Goal: Information Seeking & Learning: Learn about a topic

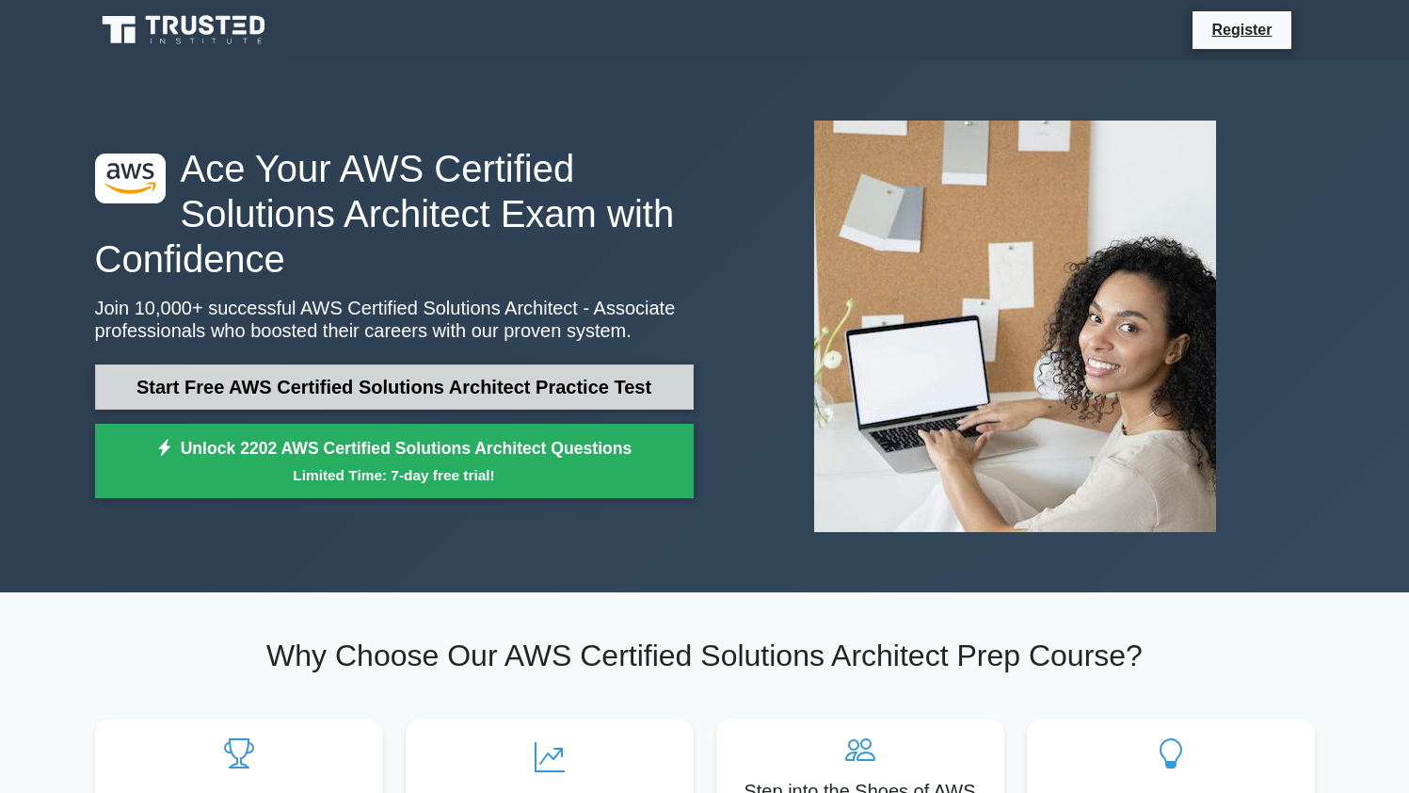
click at [472, 385] on link "Start Free AWS Certified Solutions Architect Practice Test" at bounding box center [394, 386] width 599 height 45
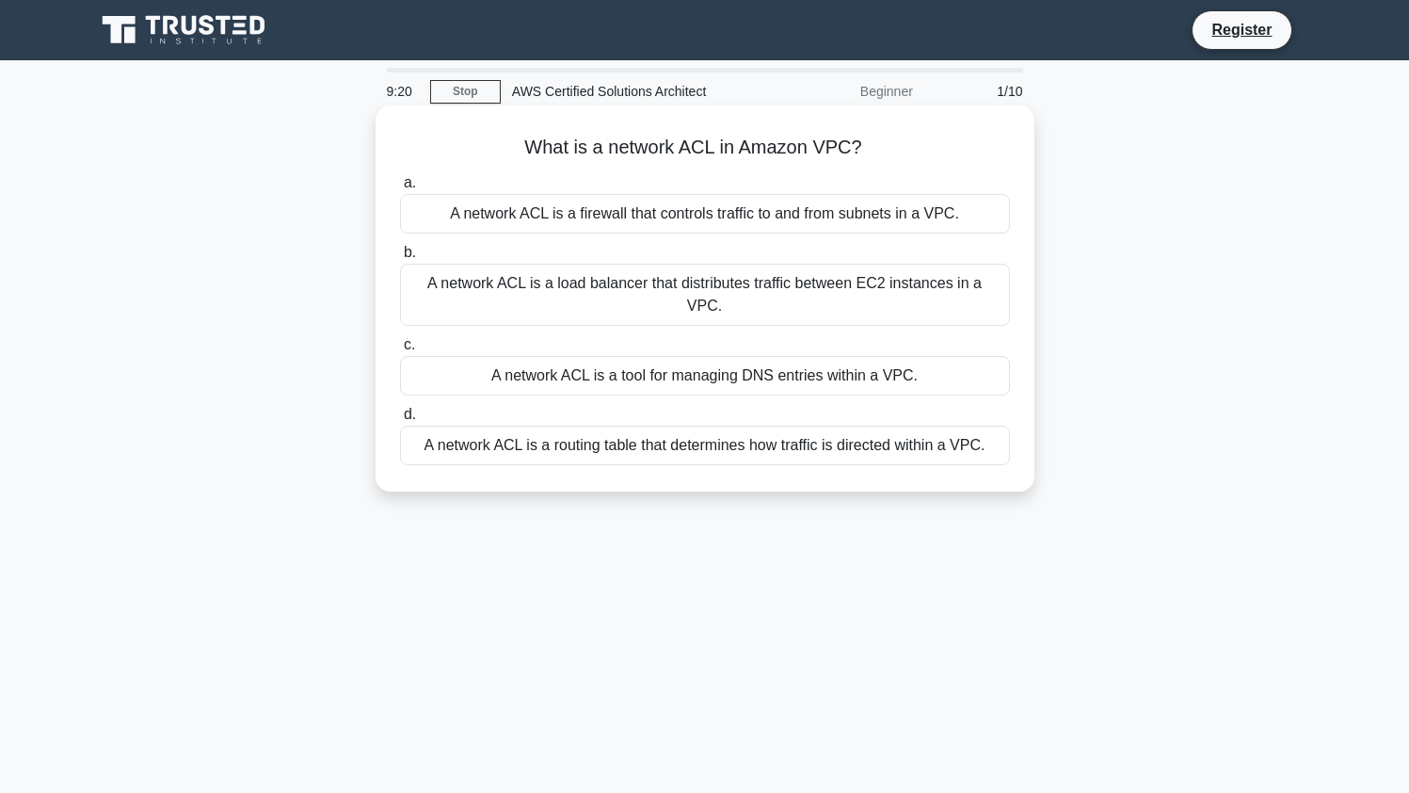
click at [887, 211] on div "A network ACL is a firewall that controls traffic to and from subnets in a VPC." at bounding box center [705, 214] width 610 height 40
click at [400, 189] on input "a. A network ACL is a firewall that controls traffic to and from subnets in a V…" at bounding box center [400, 183] width 0 height 12
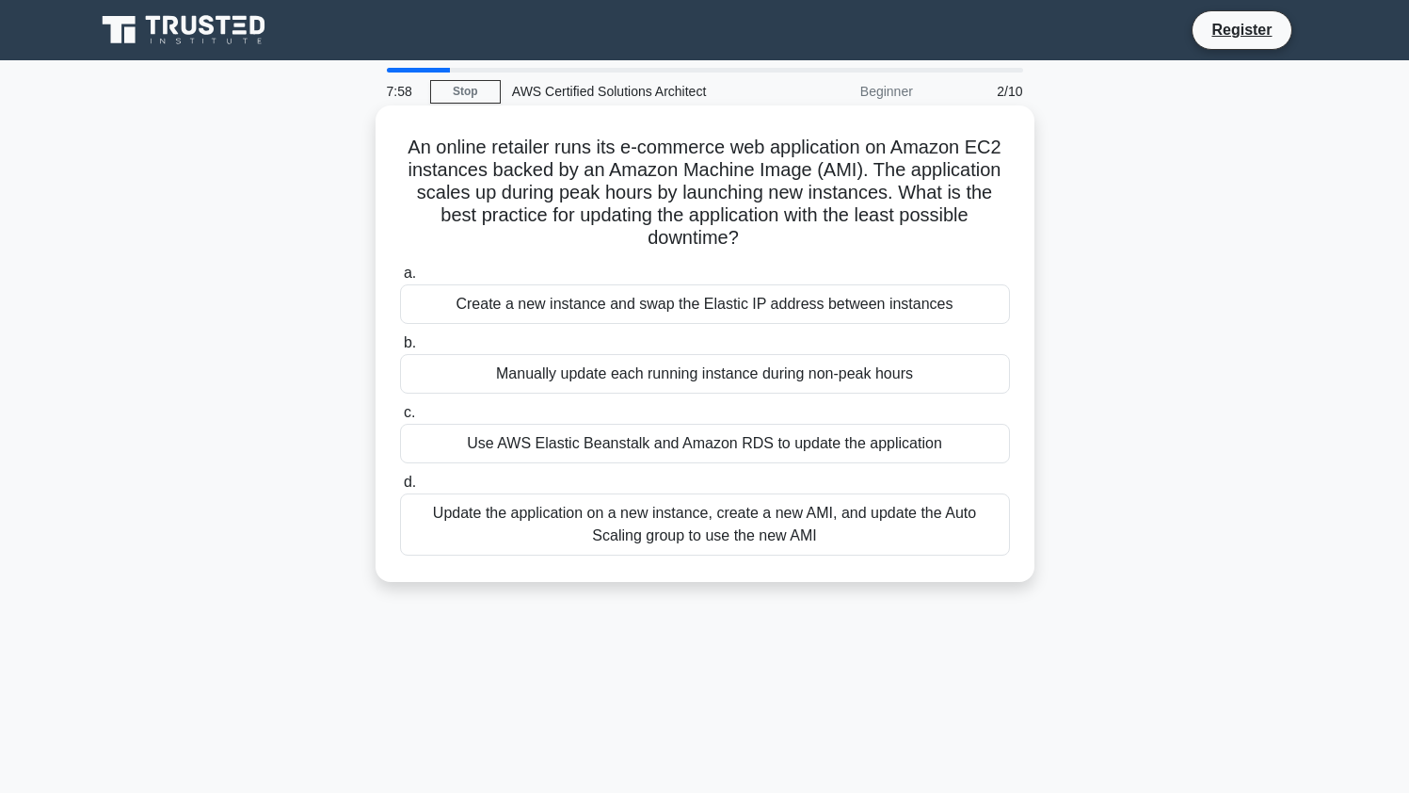
click at [570, 507] on div "Update the application on a new instance, create a new AMI, and update the Auto…" at bounding box center [705, 524] width 610 height 62
click at [400, 489] on input "d. Update the application on a new instance, create a new AMI, and update the A…" at bounding box center [400, 482] width 0 height 12
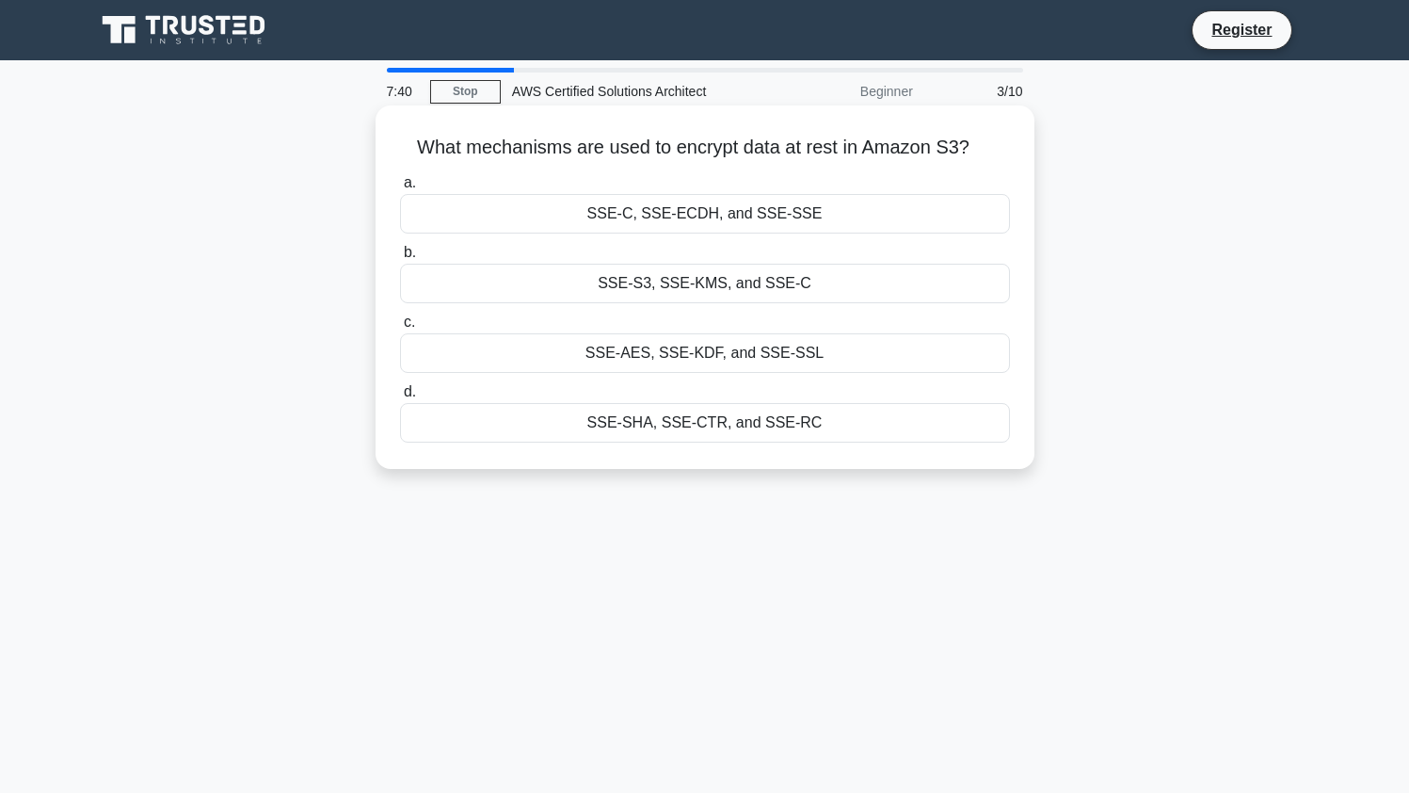
click at [681, 286] on div "SSE-S3, SSE-KMS, and SSE-C" at bounding box center [705, 284] width 610 height 40
click at [400, 259] on input "b. SSE-S3, SSE-KMS, and SSE-C" at bounding box center [400, 253] width 0 height 12
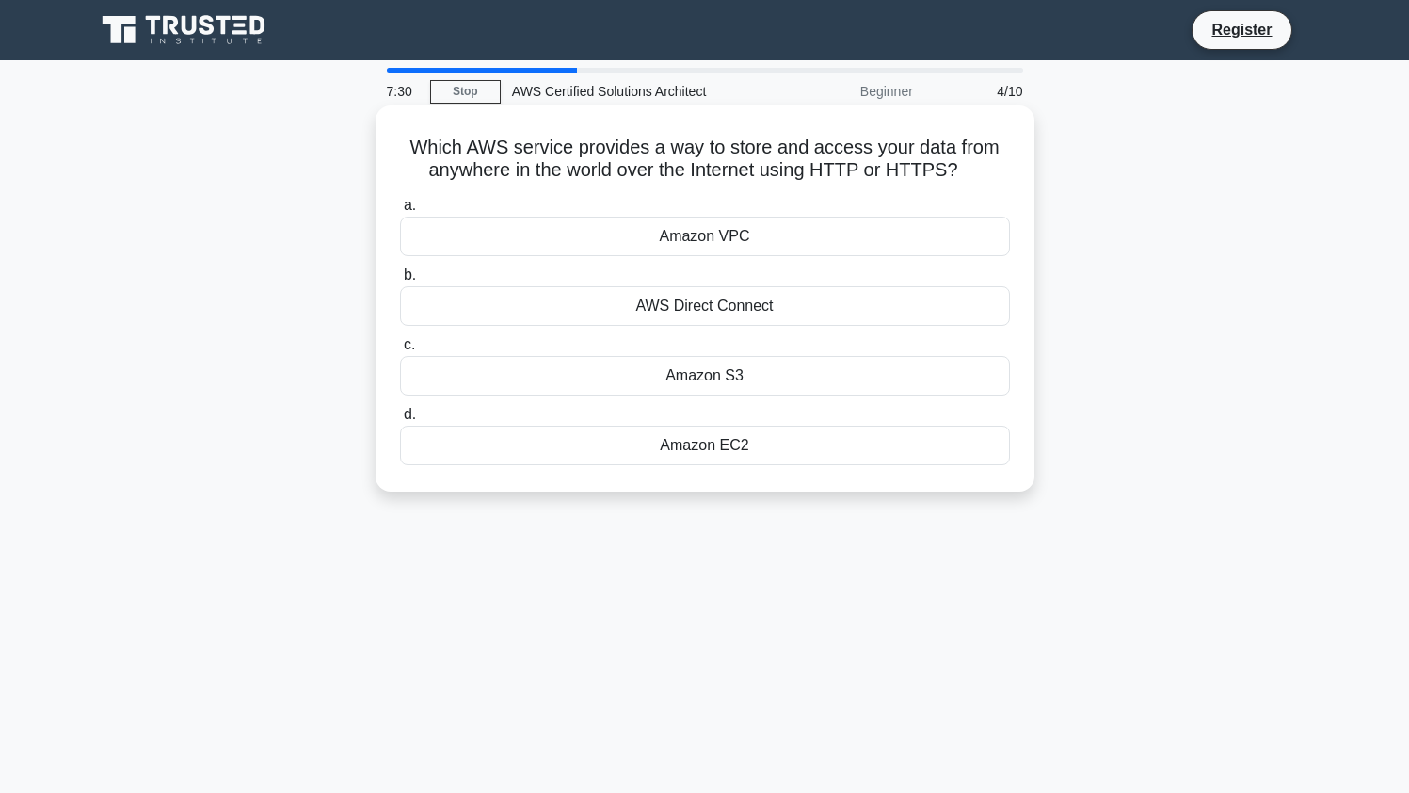
click at [623, 382] on div "Amazon S3" at bounding box center [705, 376] width 610 height 40
click at [400, 351] on input "c. Amazon S3" at bounding box center [400, 345] width 0 height 12
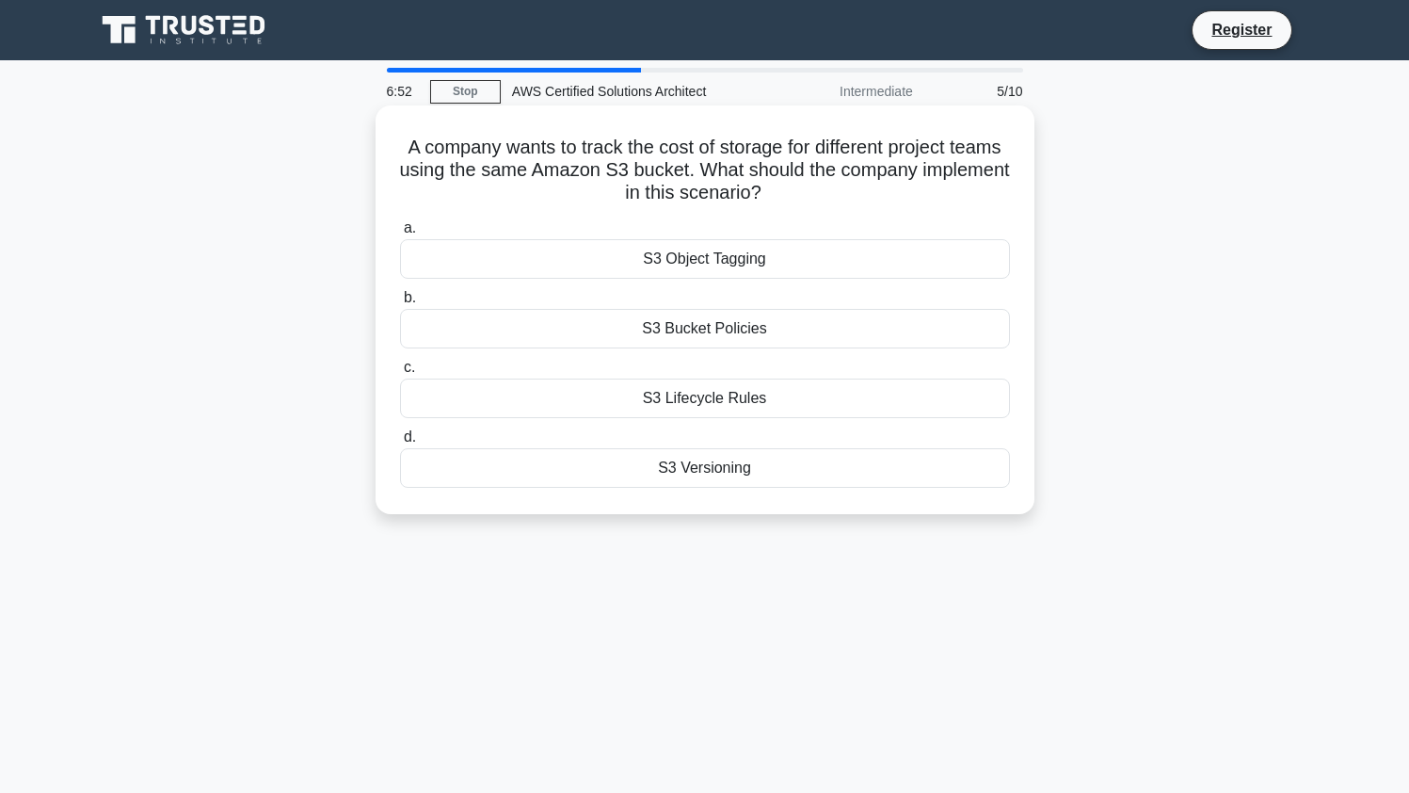
click at [751, 258] on div "S3 Object Tagging" at bounding box center [705, 259] width 610 height 40
click at [400, 234] on input "a. S3 Object Tagging" at bounding box center [400, 228] width 0 height 12
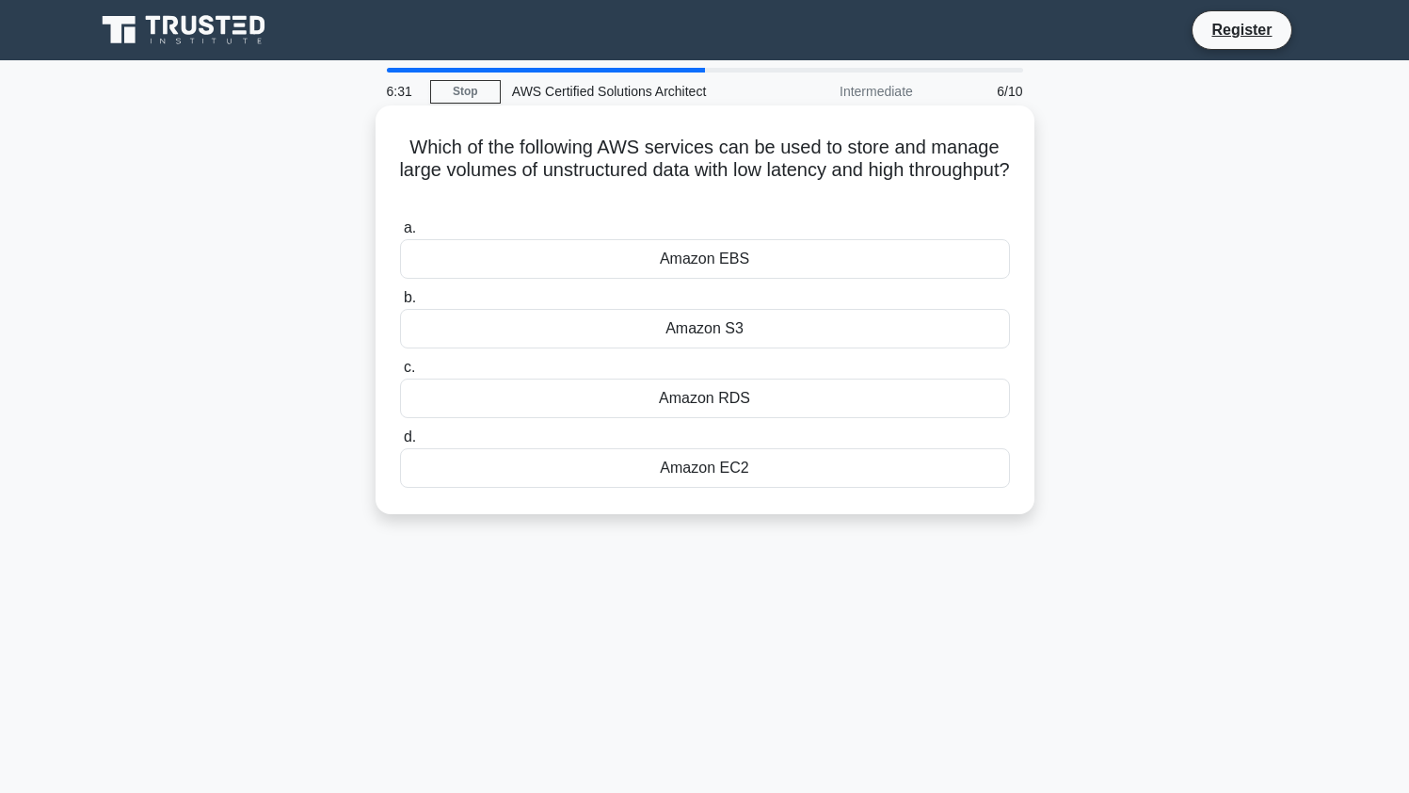
click at [649, 397] on div "Amazon RDS" at bounding box center [705, 398] width 610 height 40
click at [400, 374] on input "c. Amazon RDS" at bounding box center [400, 368] width 0 height 12
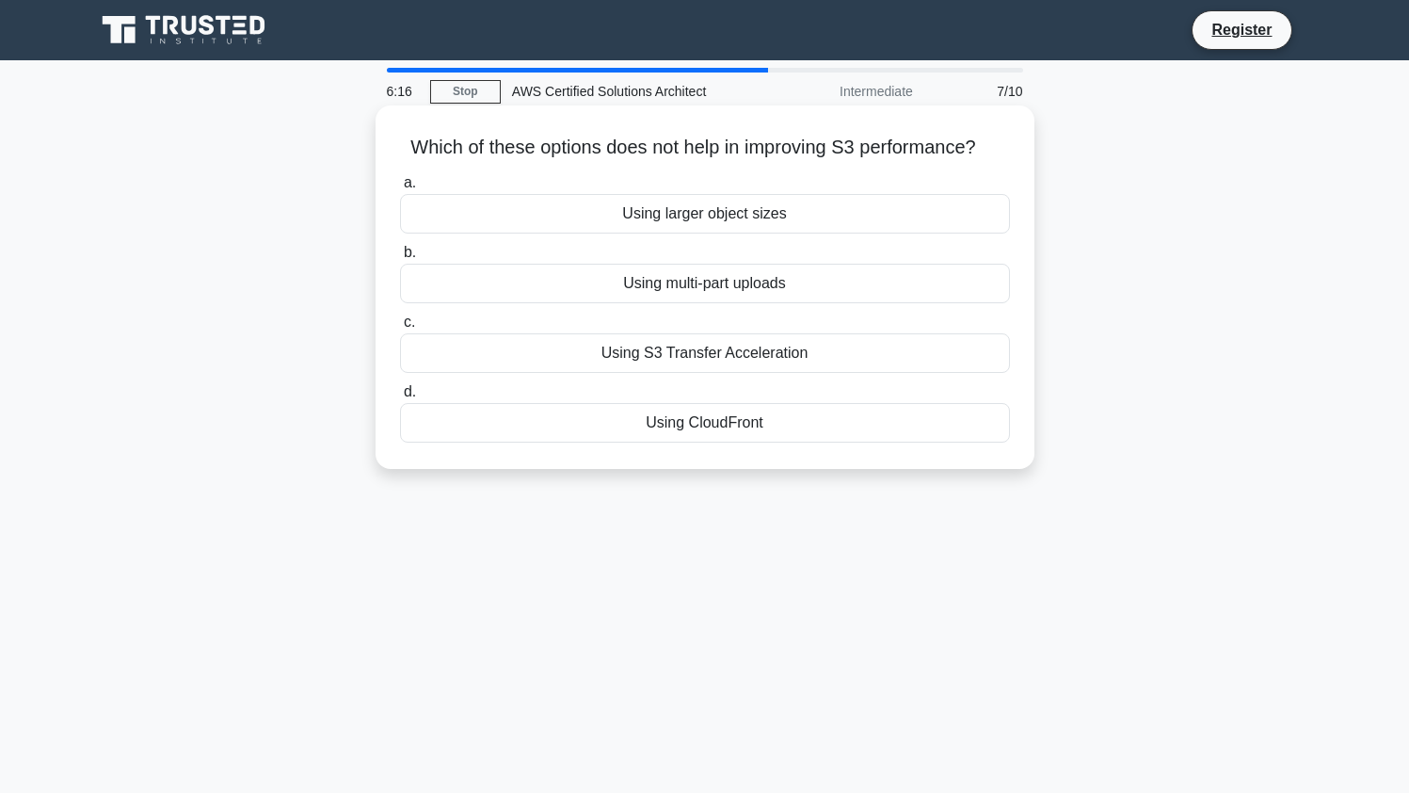
click at [634, 426] on div "Using CloudFront" at bounding box center [705, 423] width 610 height 40
click at [400, 398] on input "d. Using CloudFront" at bounding box center [400, 392] width 0 height 12
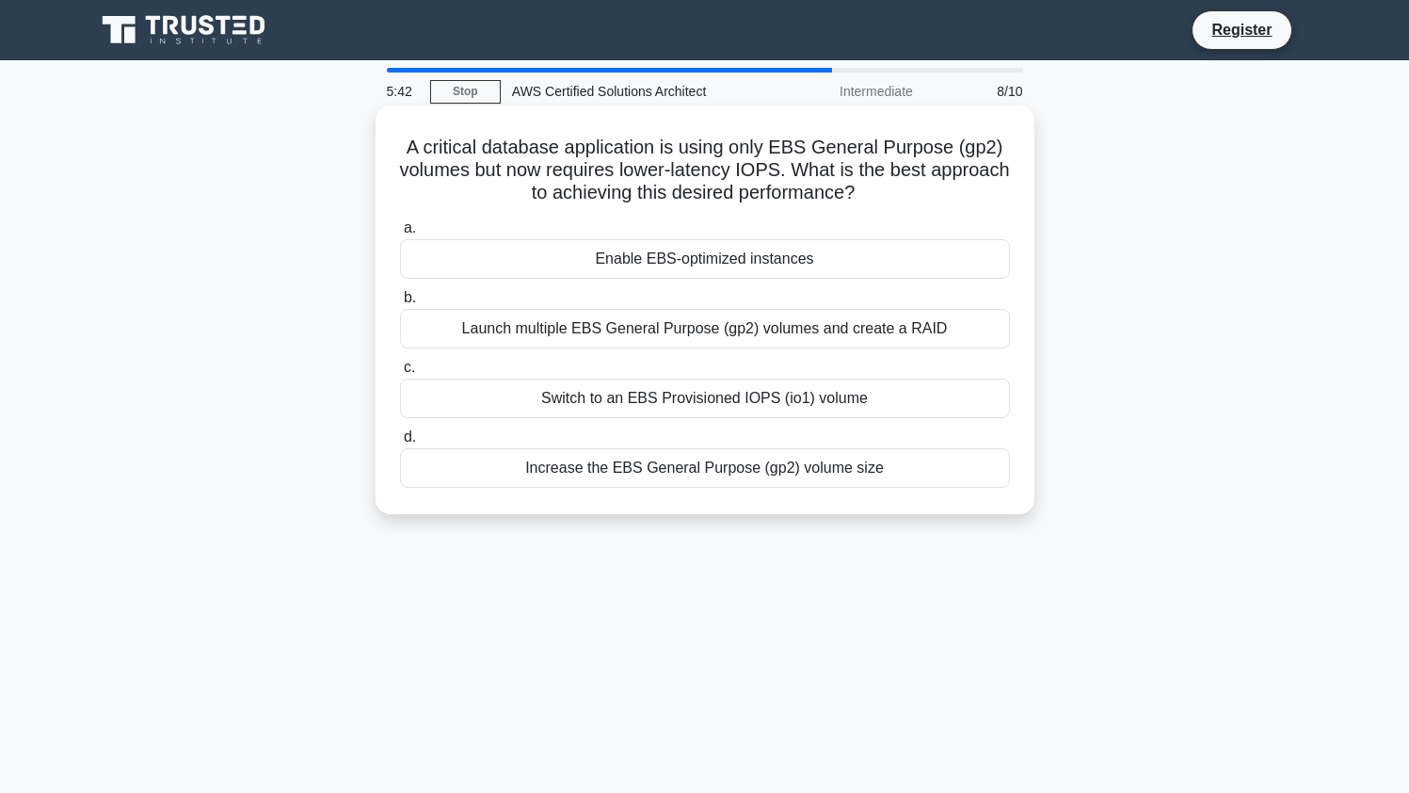
click at [695, 395] on div "Switch to an EBS Provisioned IOPS (io1) volume" at bounding box center [705, 398] width 610 height 40
click at [400, 374] on input "c. Switch to an EBS Provisioned IOPS (io1) volume" at bounding box center [400, 368] width 0 height 12
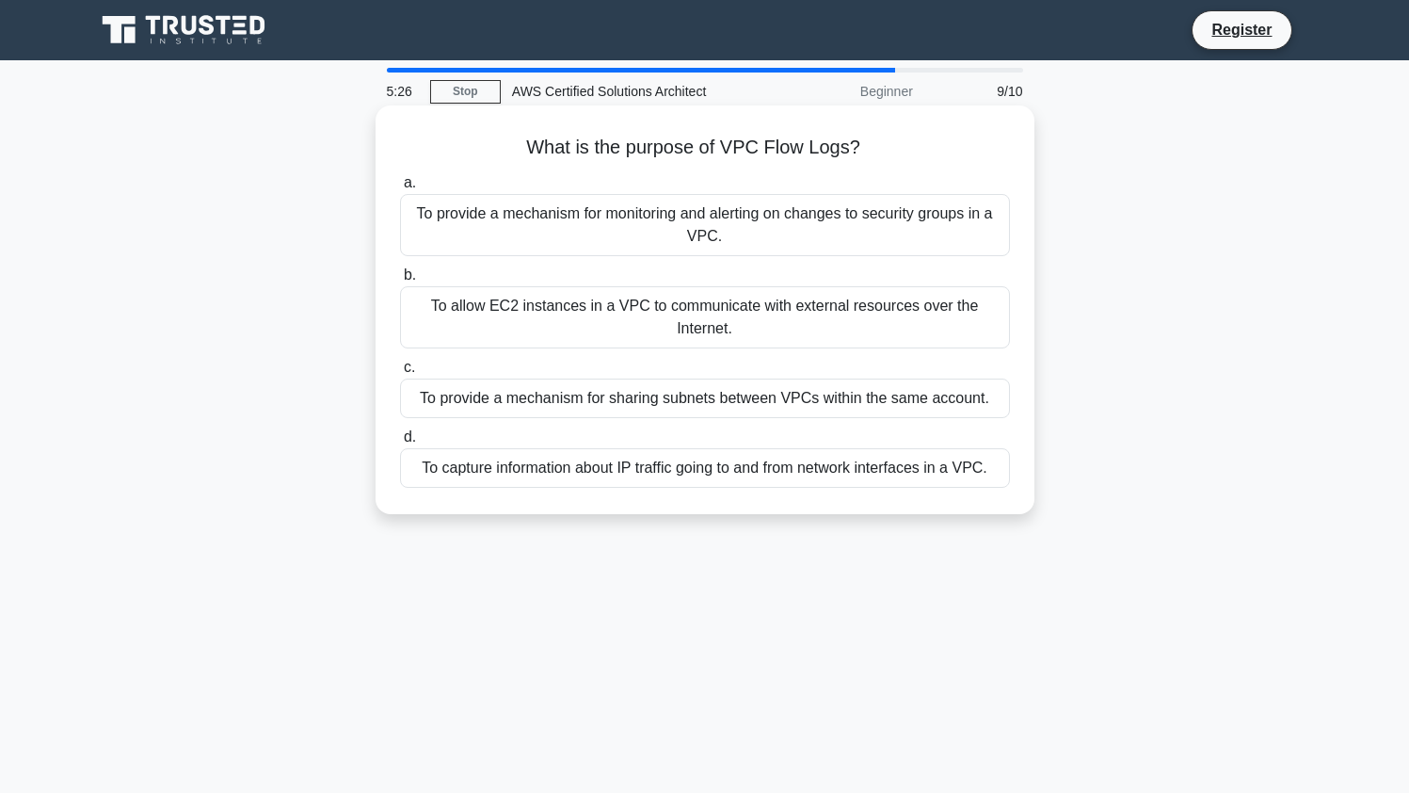
click at [737, 472] on div "To capture information about IP traffic going to and from network interfaces in…" at bounding box center [705, 468] width 610 height 40
click at [400, 443] on input "d. To capture information about IP traffic going to and from network interfaces…" at bounding box center [400, 437] width 0 height 12
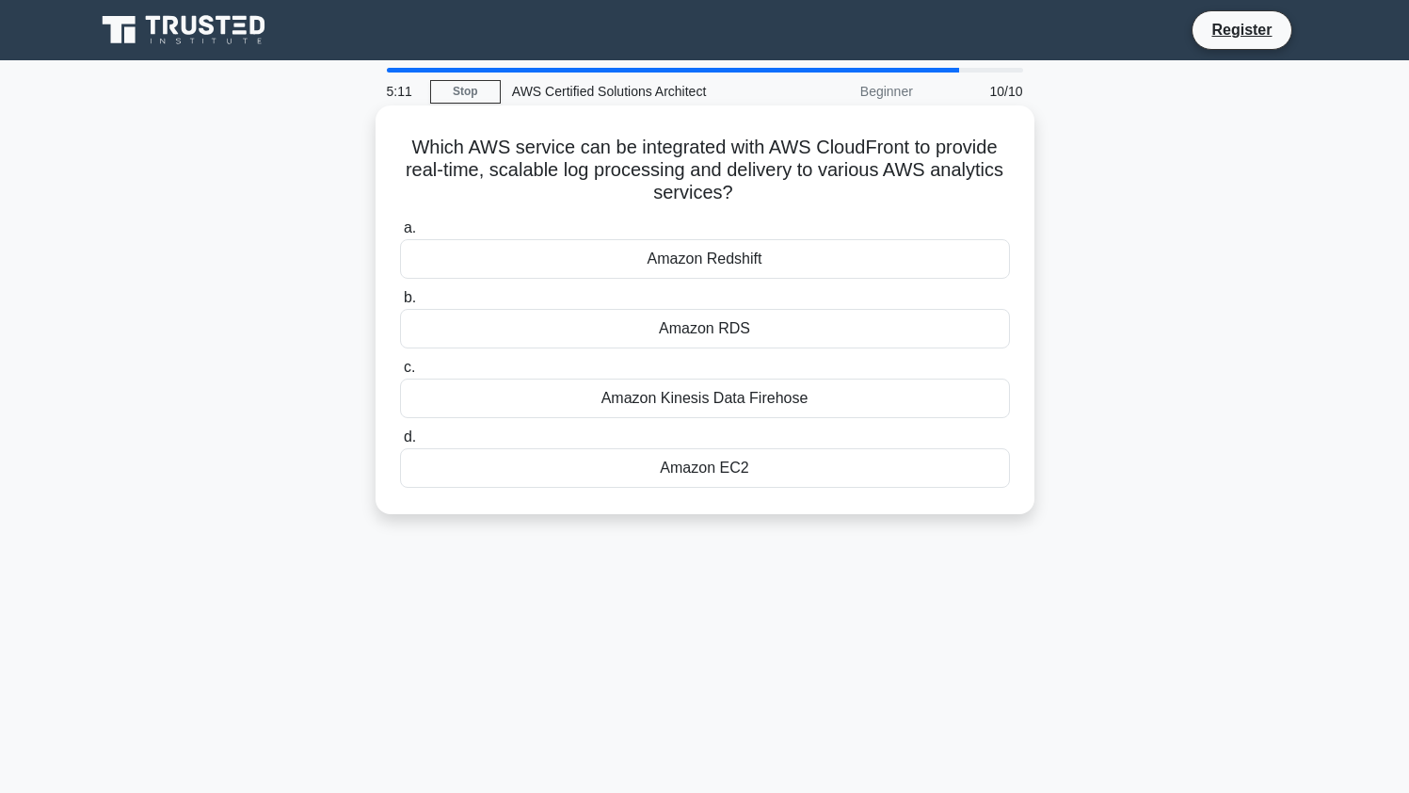
click at [735, 407] on div "Amazon Kinesis Data Firehose" at bounding box center [705, 398] width 610 height 40
click at [400, 374] on input "c. Amazon Kinesis Data Firehose" at bounding box center [400, 368] width 0 height 12
